Goal: Navigation & Orientation: Go to known website

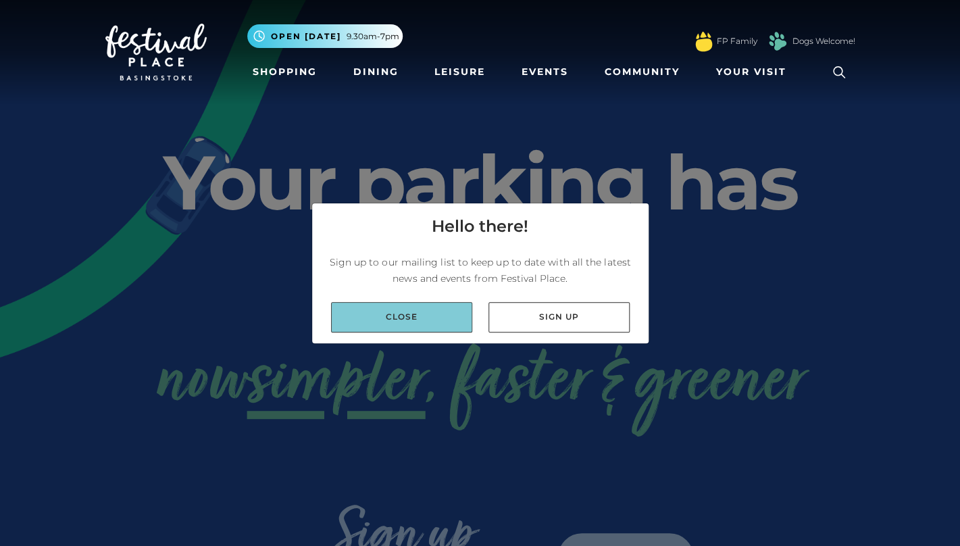
click at [428, 313] on link "Close" at bounding box center [401, 317] width 141 height 30
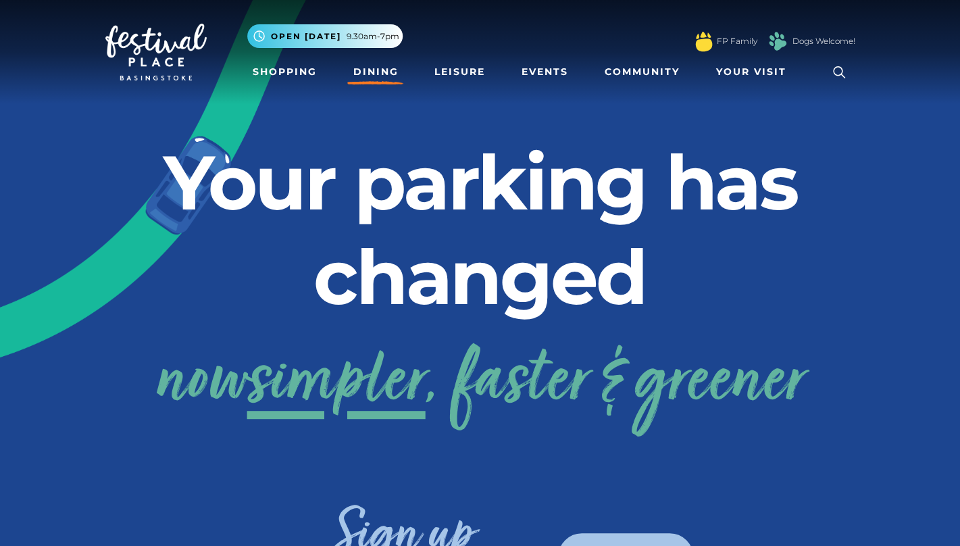
click at [381, 71] on link "Dining" at bounding box center [375, 71] width 56 height 25
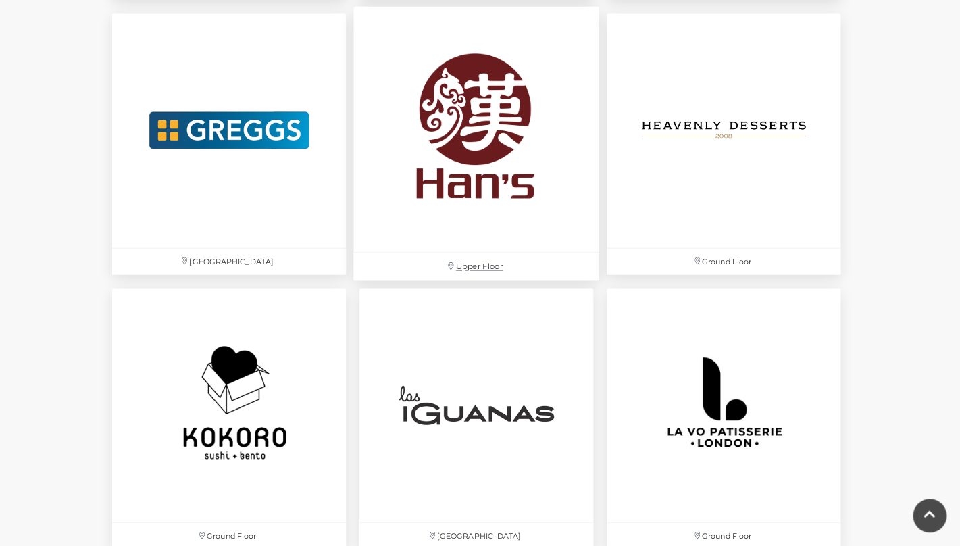
scroll to position [2810, 0]
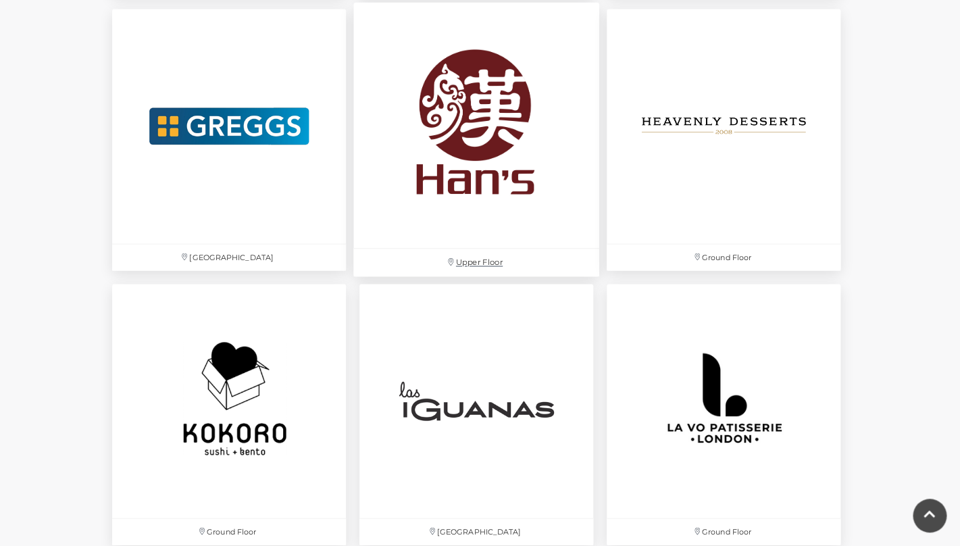
click at [488, 109] on img at bounding box center [476, 126] width 246 height 246
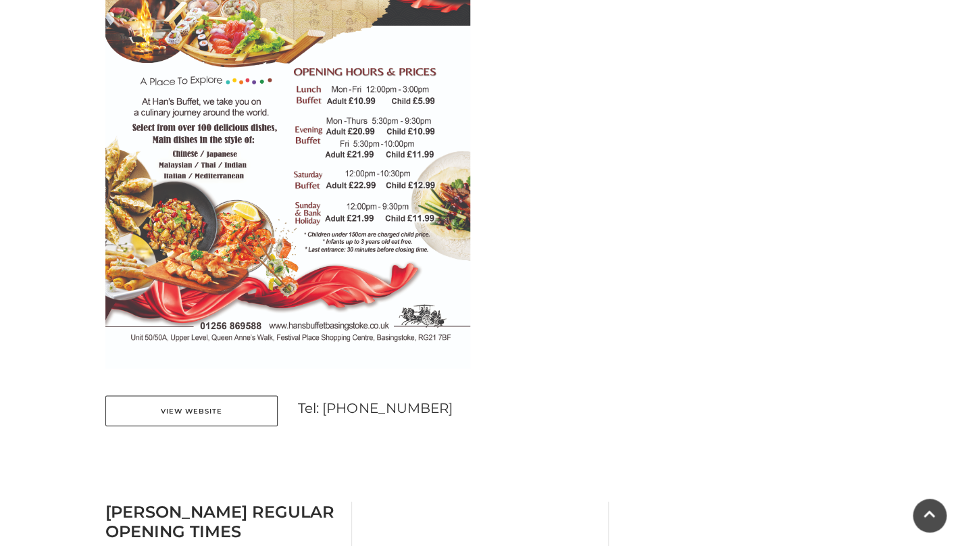
scroll to position [780, 0]
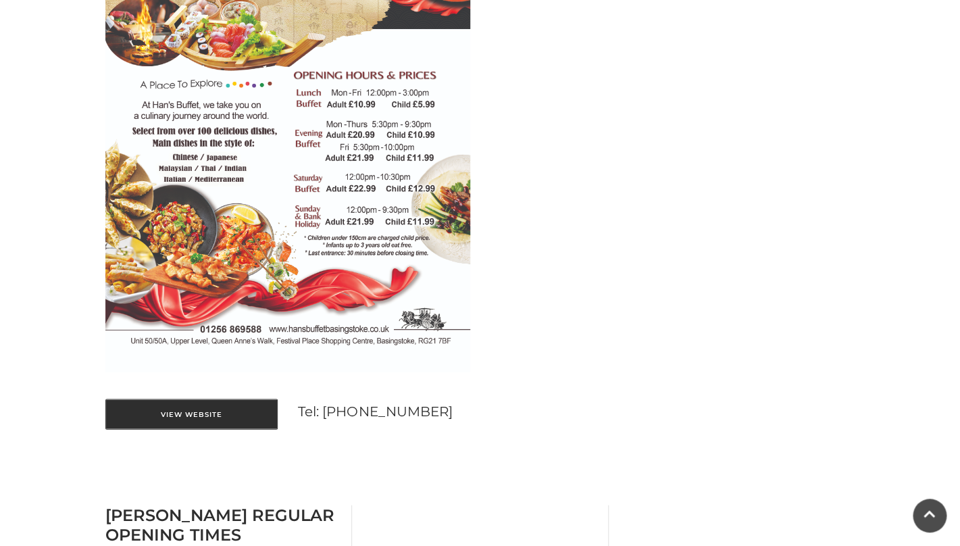
click at [232, 413] on link "View Website" at bounding box center [191, 414] width 172 height 30
